Goal: Task Accomplishment & Management: Use online tool/utility

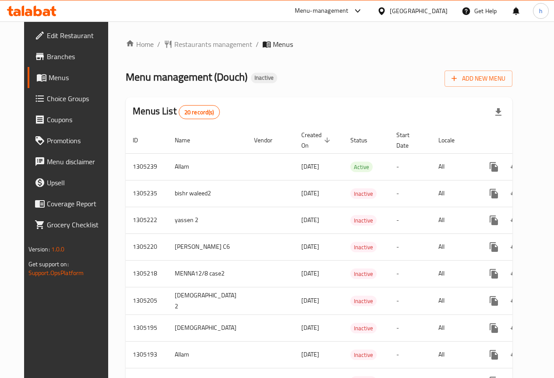
click at [49, 81] on span "Menus" at bounding box center [79, 77] width 61 height 11
click at [485, 75] on span "Add New Menu" at bounding box center [478, 78] width 54 height 11
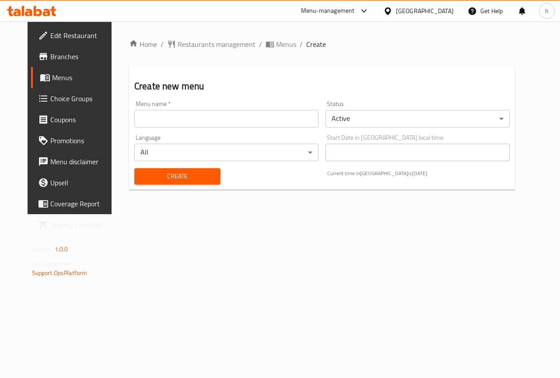
click at [189, 116] on input "text" at bounding box center [226, 119] width 184 height 18
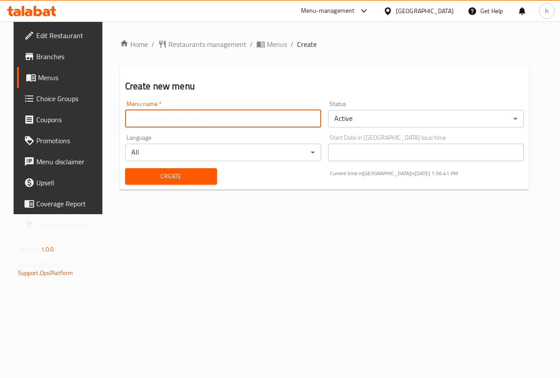
type input "[PERSON_NAME]"
click at [181, 140] on div "Language All ​" at bounding box center [223, 147] width 196 height 27
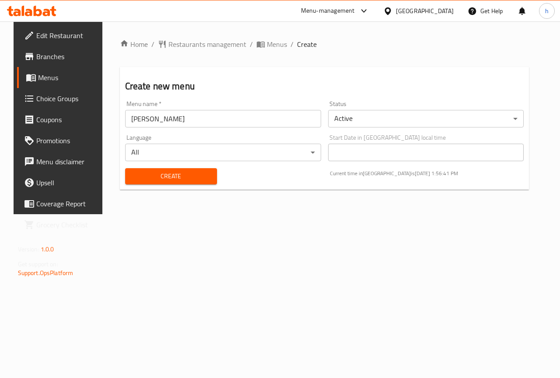
click at [172, 173] on span "Create" at bounding box center [171, 176] width 78 height 11
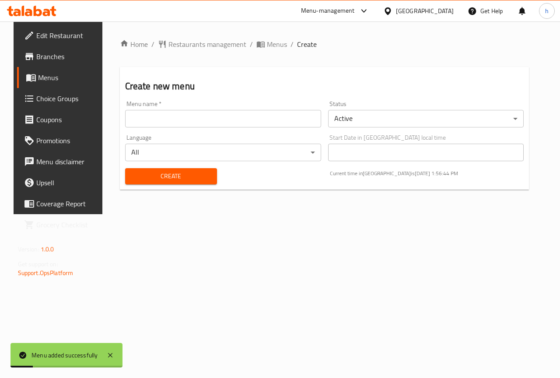
click at [48, 81] on span "Menus" at bounding box center [69, 77] width 62 height 11
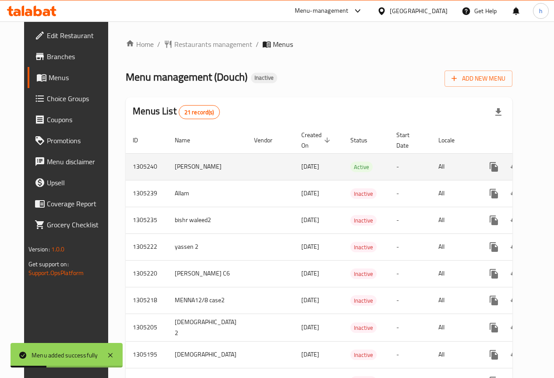
click at [553, 165] on icon "enhanced table" at bounding box center [557, 167] width 8 height 8
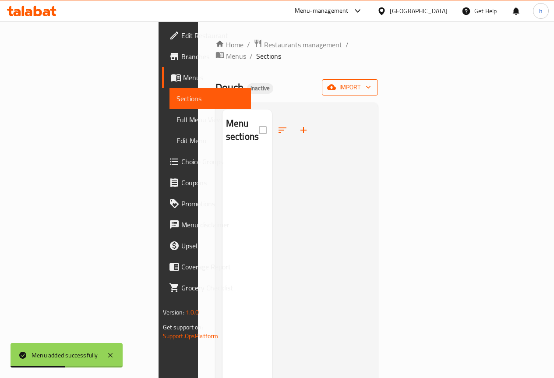
click at [371, 82] on span "import" at bounding box center [350, 87] width 42 height 11
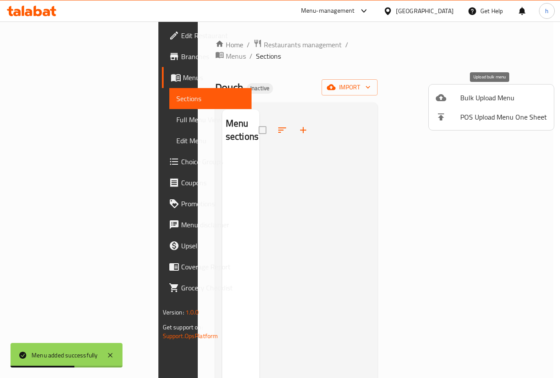
click at [501, 97] on span "Bulk Upload Menu" at bounding box center [503, 97] width 87 height 11
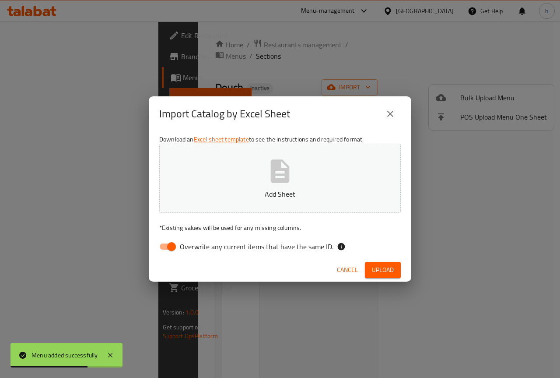
click at [168, 249] on input "Overwrite any current items that have the same ID." at bounding box center [172, 246] width 50 height 17
checkbox input "false"
click at [272, 171] on icon "button" at bounding box center [280, 170] width 19 height 23
click at [393, 270] on span "Upload" at bounding box center [383, 269] width 22 height 11
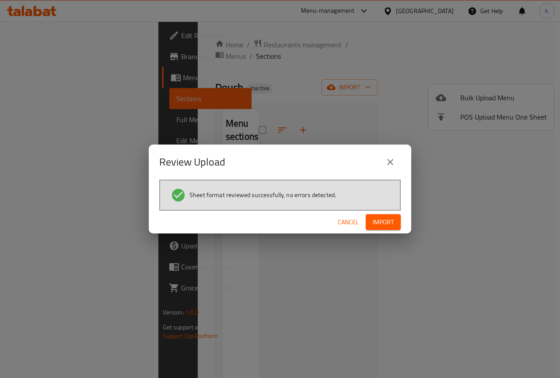
click at [399, 226] on button "Import" at bounding box center [383, 222] width 35 height 16
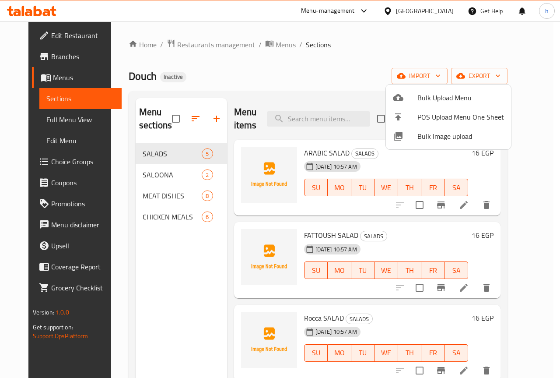
click at [339, 76] on div at bounding box center [280, 189] width 560 height 378
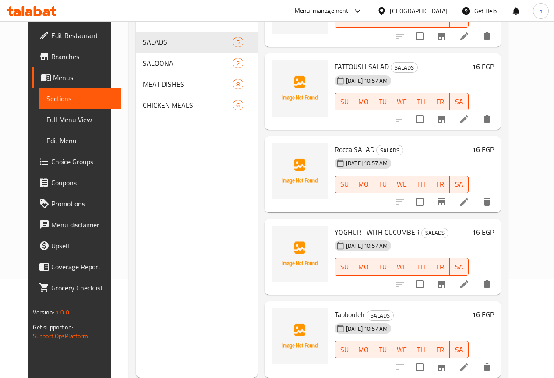
scroll to position [35, 0]
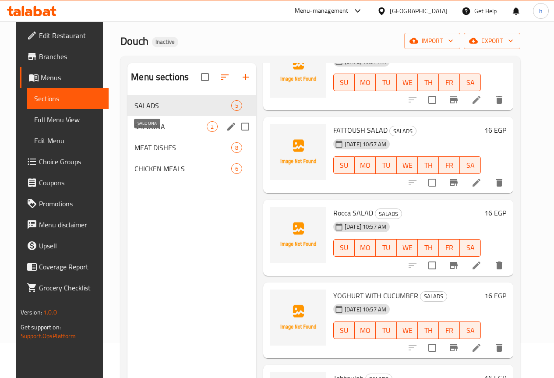
click at [138, 132] on span "SALOONA" at bounding box center [170, 126] width 72 height 11
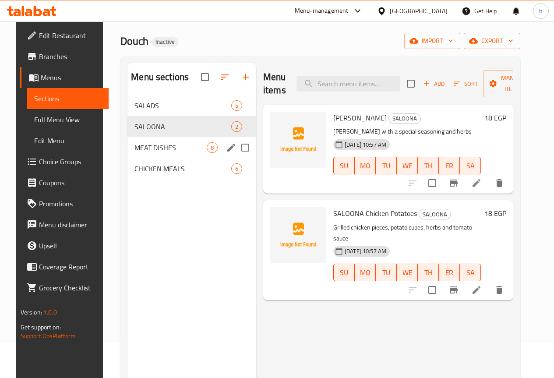
click at [141, 153] on span "MEAT DISHES" at bounding box center [170, 147] width 72 height 11
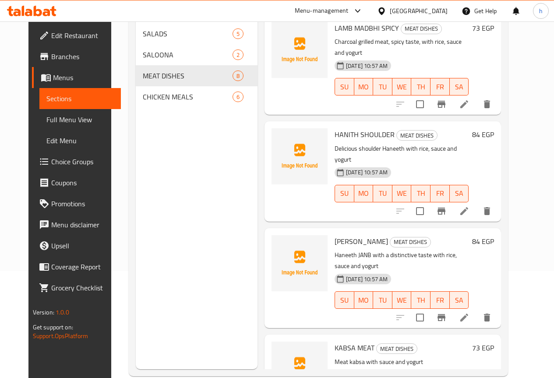
scroll to position [123, 0]
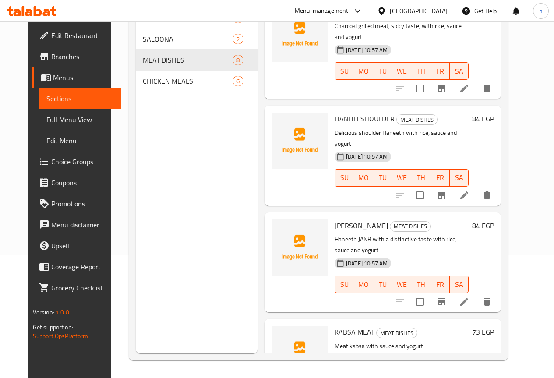
click at [167, 86] on span "CHICKEN MEALS" at bounding box center [188, 81] width 90 height 11
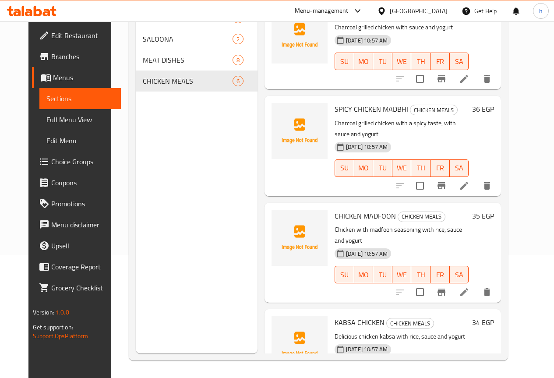
scroll to position [231, 0]
